Goal: Contribute content

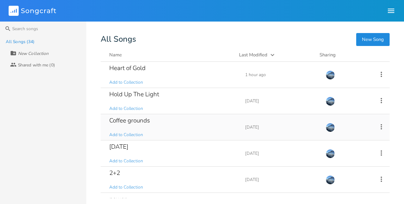
click at [130, 125] on div "Coffee grounds Add to Collection" at bounding box center [172, 127] width 127 height 26
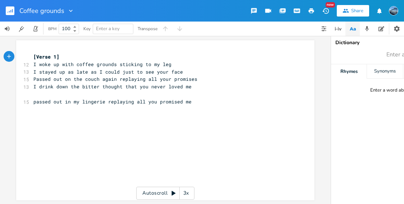
click at [189, 101] on pre "passed out in my lingerie replaying all you promised me" at bounding box center [161, 102] width 259 height 8
click at [171, 71] on span "I stayed up as late as I could just to see your face" at bounding box center [107, 72] width 149 height 6
type textarea "face"
click at [171, 71] on span "I stayed up as late as I could just to see your face" at bounding box center [107, 72] width 149 height 6
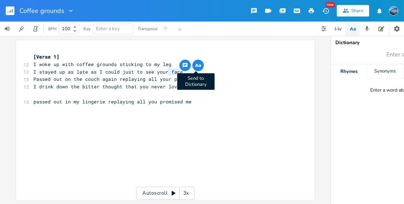
click at [195, 65] on icon "button" at bounding box center [197, 65] width 4 height 3
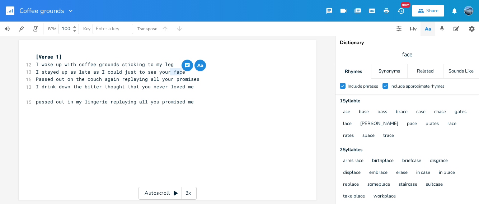
click at [69, 10] on icon "button" at bounding box center [71, 11] width 4 height 2
click at [82, 5] on div "Coffee grounds New Share" at bounding box center [239, 11] width 479 height 22
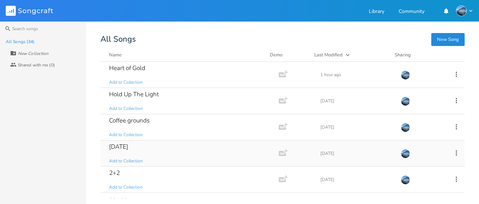
click at [128, 147] on div "[DATE]" at bounding box center [118, 147] width 19 height 6
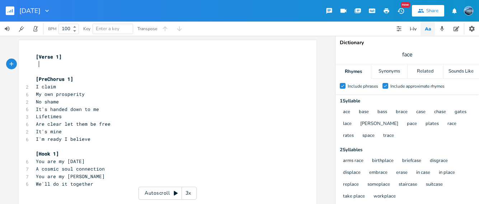
click at [57, 65] on pre at bounding box center [163, 65] width 259 height 8
